Goal: Browse casually

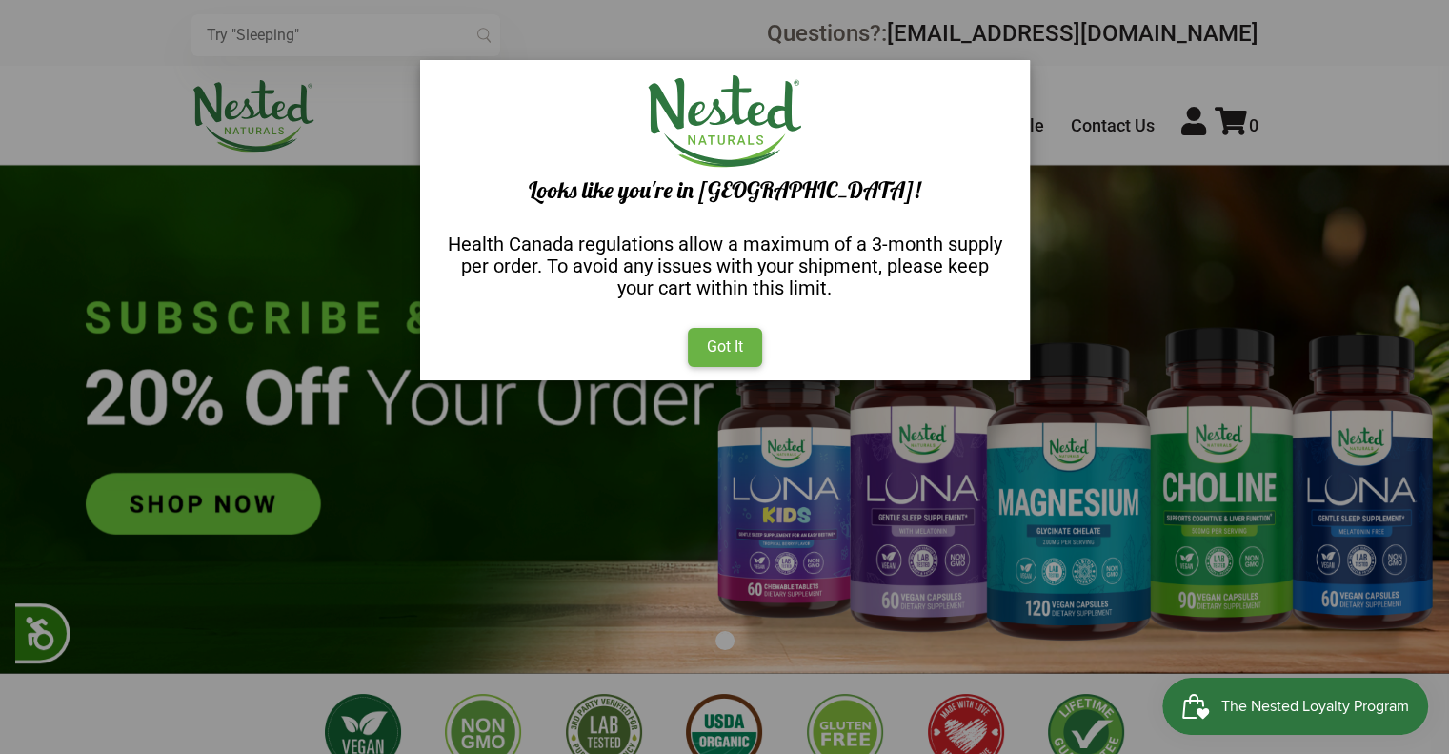
click at [721, 350] on div "Got It" at bounding box center [725, 347] width 74 height 38
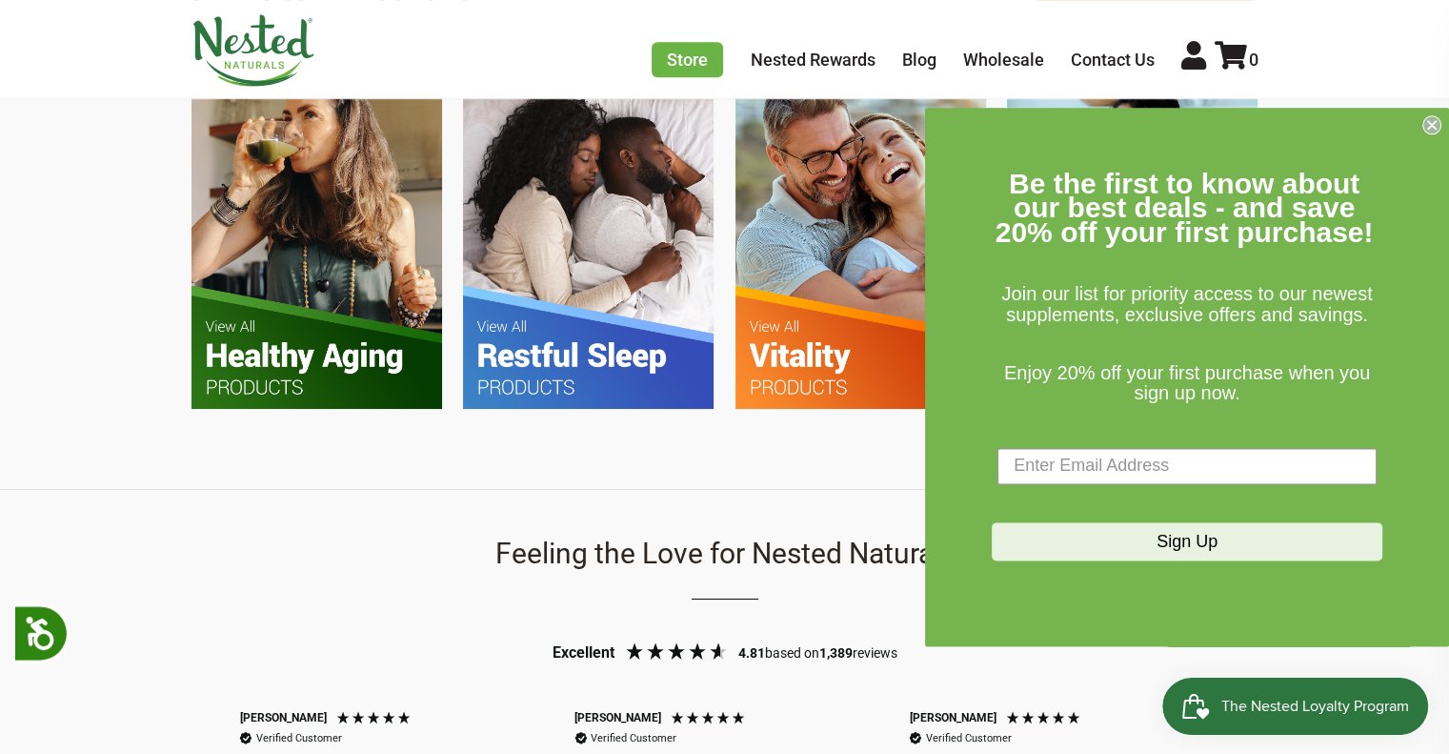
scroll to position [1291, 0]
click at [748, 475] on div "Find Your Solution Shop All Supplements" at bounding box center [724, 212] width 1449 height 553
click at [1436, 123] on circle "Close dialog" at bounding box center [1433, 124] width 18 height 18
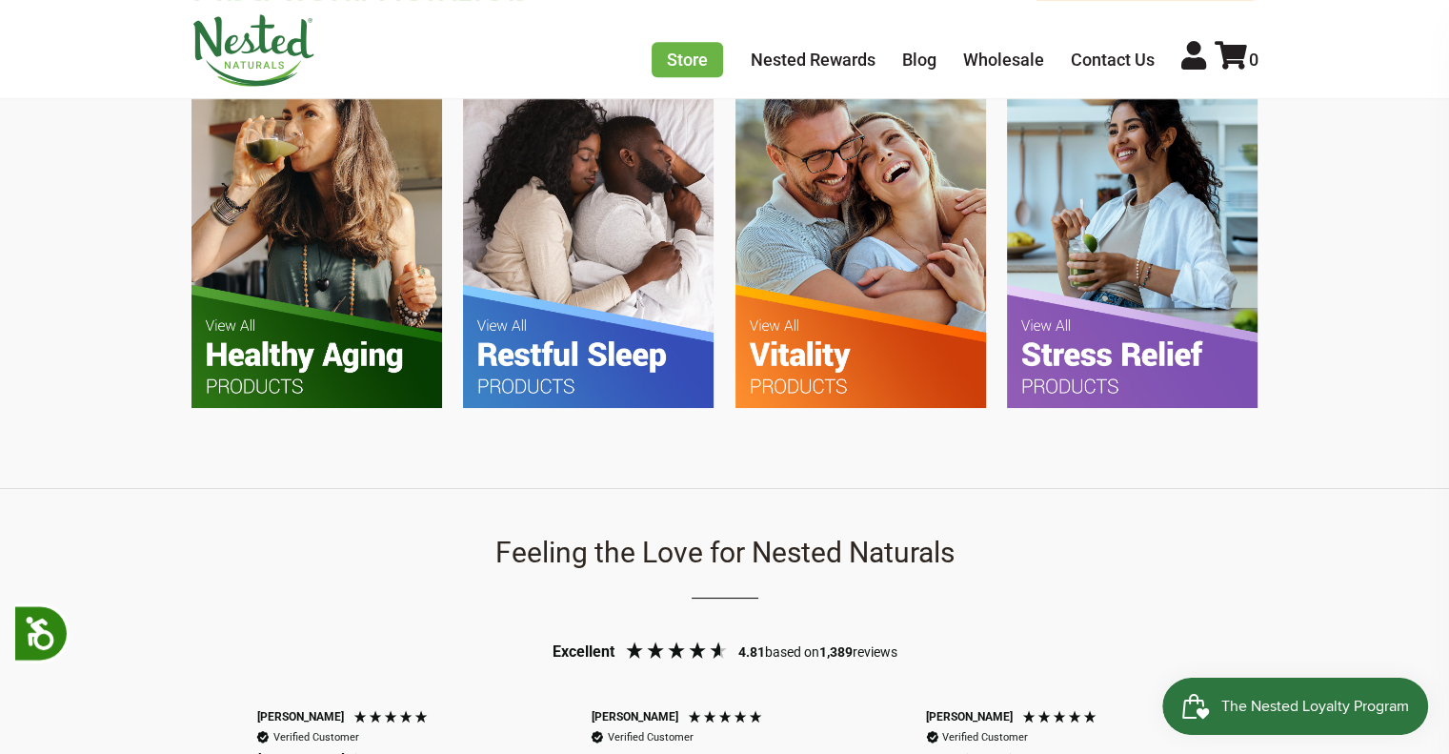
scroll to position [0, 1003]
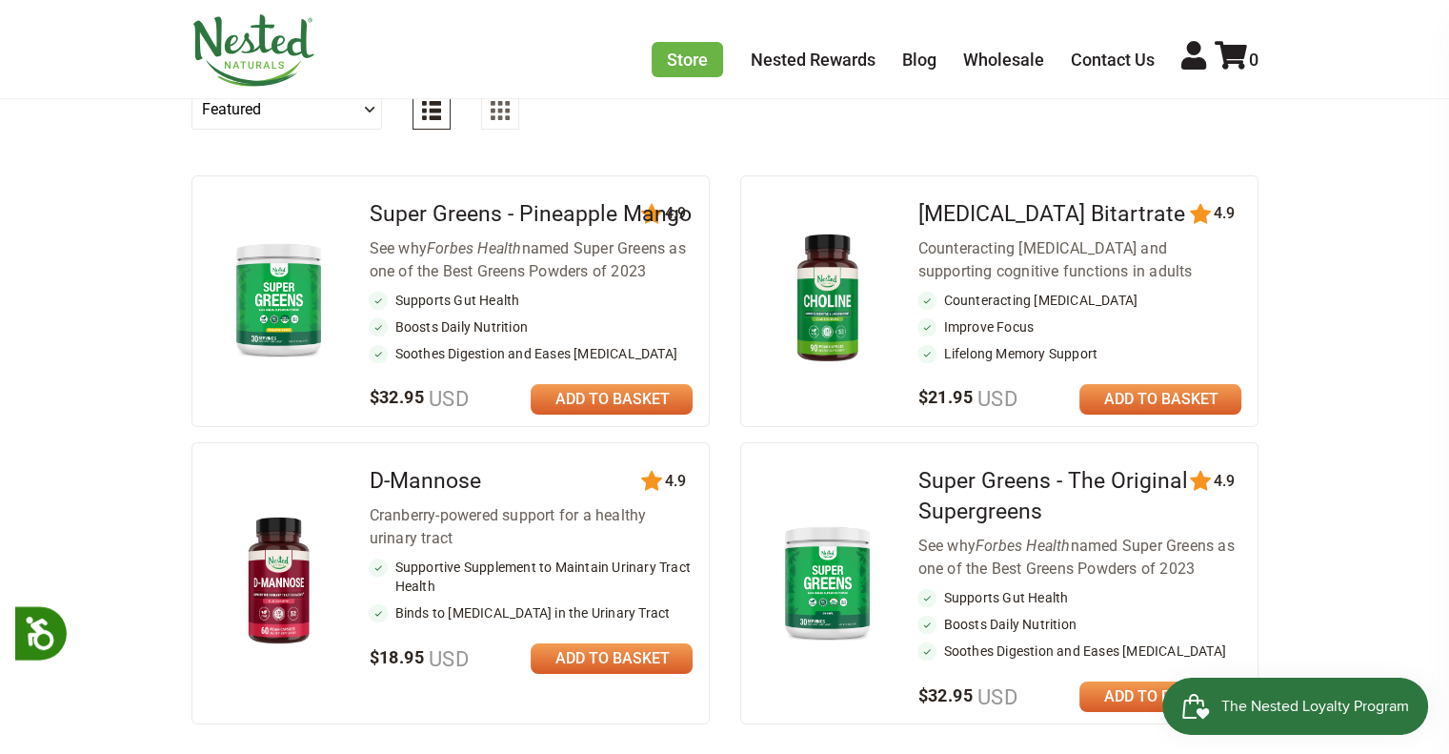
scroll to position [820, 0]
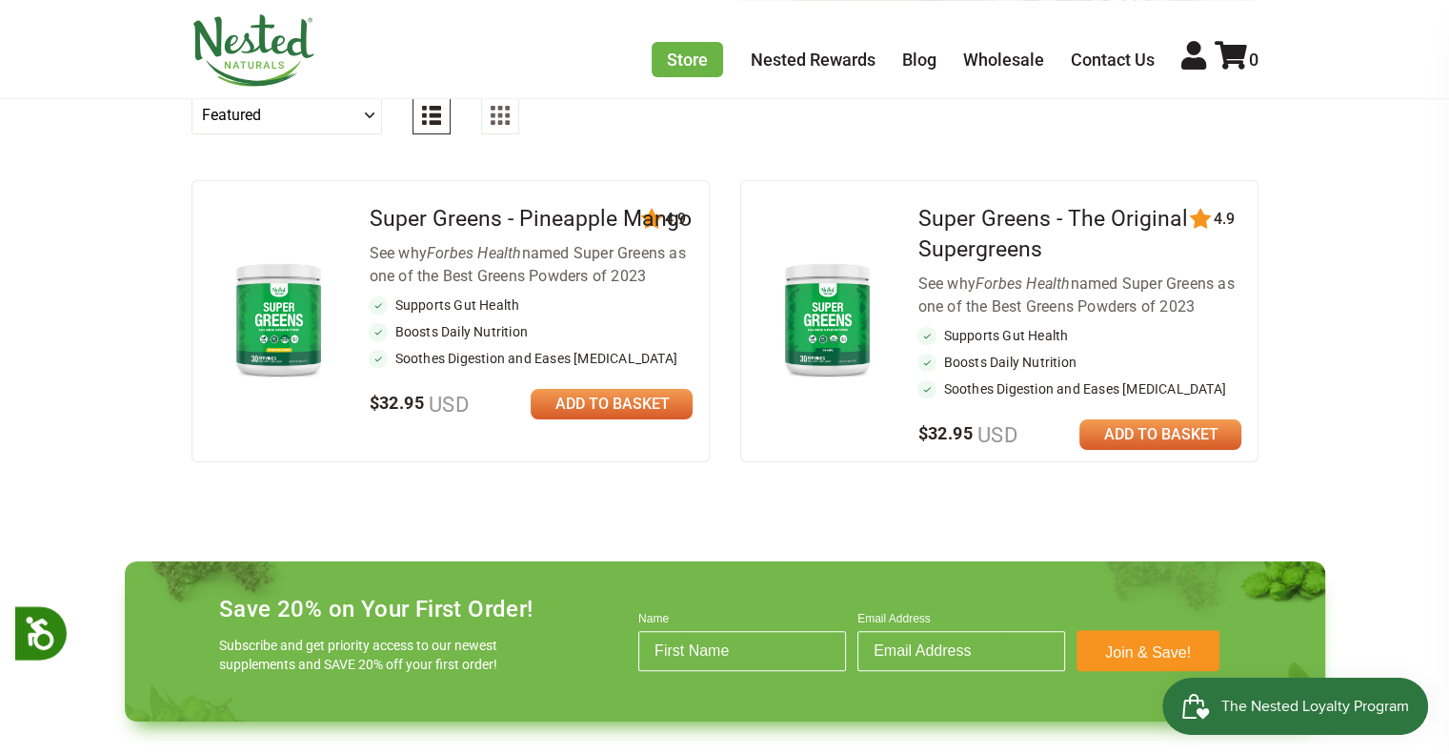
scroll to position [766, 0]
